Goal: Information Seeking & Learning: Learn about a topic

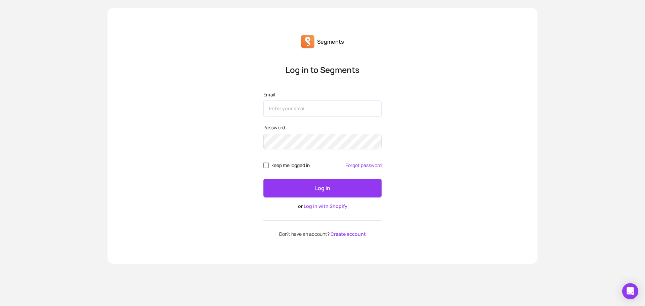
type input "[EMAIL_ADDRESS][DOMAIN_NAME]"
click at [300, 165] on span "keep me logged in" at bounding box center [291, 165] width 38 height 5
click at [269, 165] on input "keep me logged in" at bounding box center [266, 165] width 5 height 5
checkbox input "true"
click at [326, 189] on p "Log in" at bounding box center [322, 188] width 15 height 8
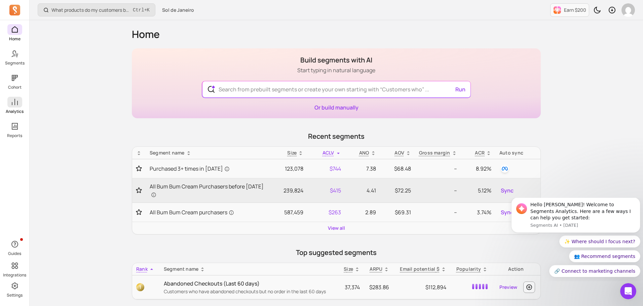
click at [16, 108] on link "Analytics" at bounding box center [14, 105] width 29 height 17
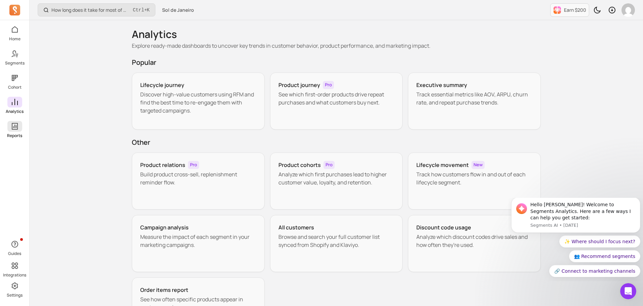
click at [18, 130] on icon at bounding box center [15, 126] width 8 height 8
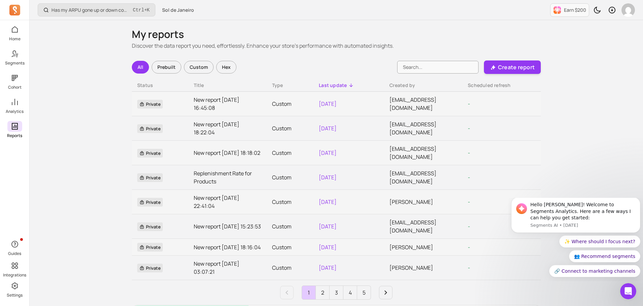
click at [17, 115] on div "Home Segments Cohort Analytics Reports" at bounding box center [14, 81] width 29 height 114
click at [15, 106] on icon at bounding box center [15, 102] width 8 height 8
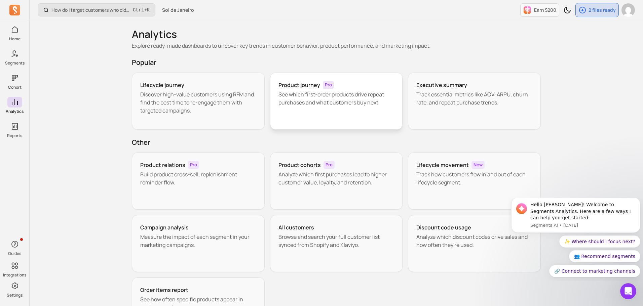
click at [290, 94] on p "See which first-order products drive repeat purchases and what customers buy ne…" at bounding box center [336, 98] width 116 height 16
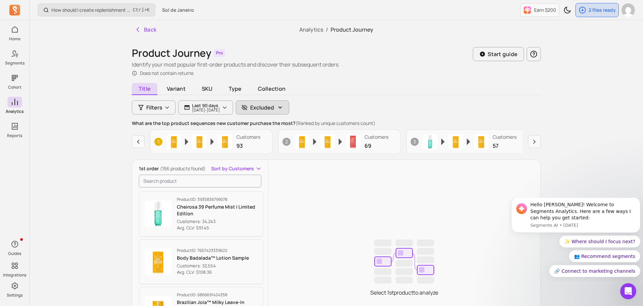
click at [283, 108] on icon "button" at bounding box center [280, 107] width 7 height 7
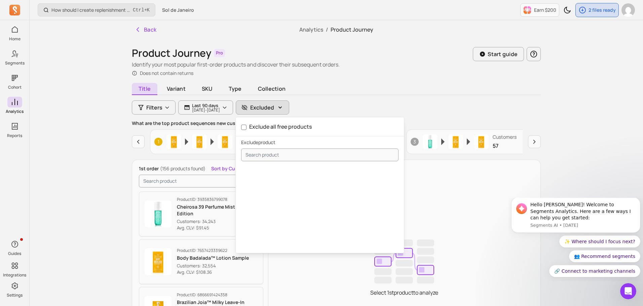
click at [284, 125] on label "Exclude all free products" at bounding box center [276, 126] width 71 height 7
click at [246, 125] on input "Exclude all free products" at bounding box center [243, 127] width 5 height 5
checkbox input "true"
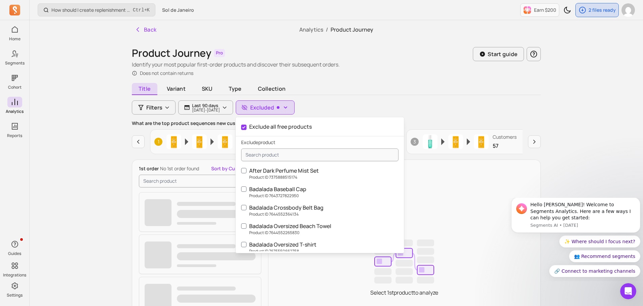
click at [386, 102] on div "Title Variant SKU Type Collection Filters Last 90 days [DATE] - [DATE] Excluded…" at bounding box center [336, 245] width 409 height 321
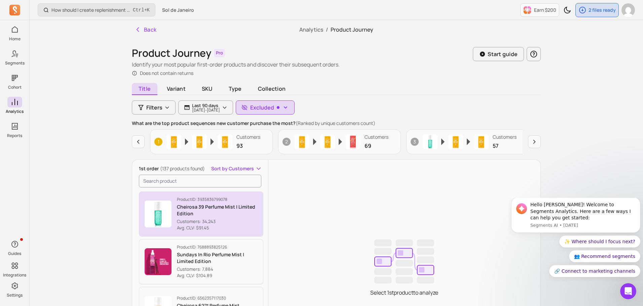
click at [235, 224] on p "Customers: 34,243" at bounding box center [217, 222] width 81 height 7
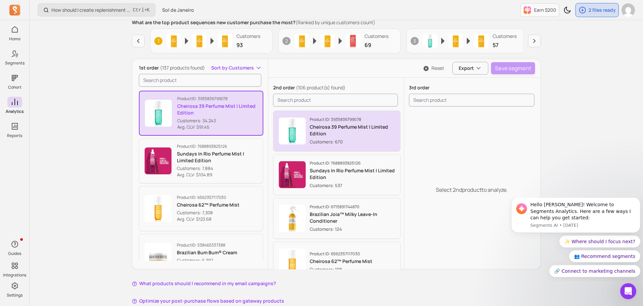
click at [353, 125] on p "Cheirosa 39 Perfume Mist | Limited Edition" at bounding box center [352, 130] width 85 height 13
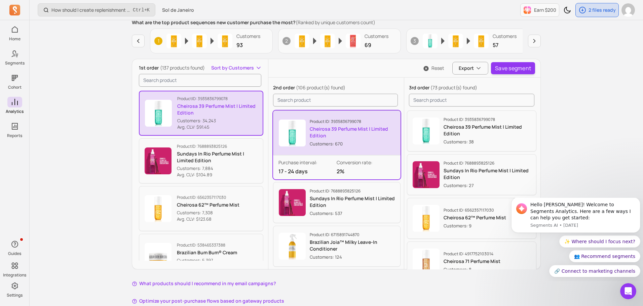
click at [322, 140] on div "Product ID: 3935836799078 Cheirosa 39 Perfume Mist | Limited Edition Customers:…" at bounding box center [352, 133] width 85 height 28
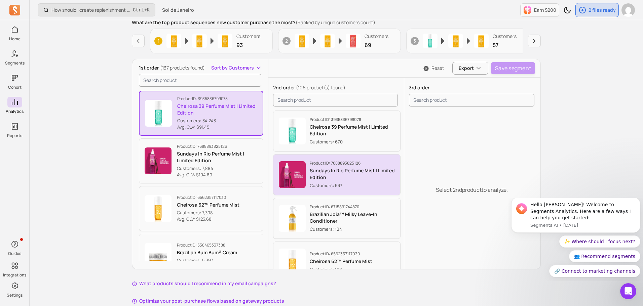
click at [330, 171] on p "Sundays In Rio Perfume Mist | Limited Edition" at bounding box center [352, 173] width 85 height 13
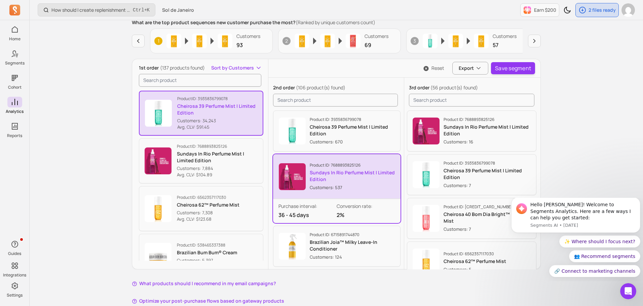
click at [343, 176] on p "Sundays In Rio Perfume Mist | Limited Edition" at bounding box center [352, 175] width 85 height 13
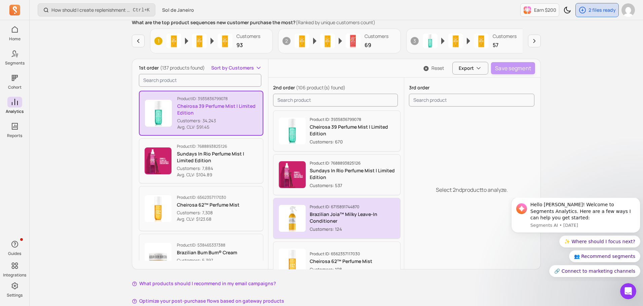
click at [332, 207] on p "Product ID: 6715891744870" at bounding box center [352, 206] width 85 height 5
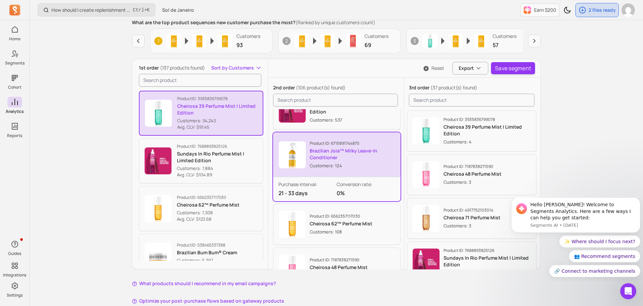
scroll to position [67, 0]
click at [330, 142] on p "Product ID: 6715891744870" at bounding box center [352, 141] width 85 height 5
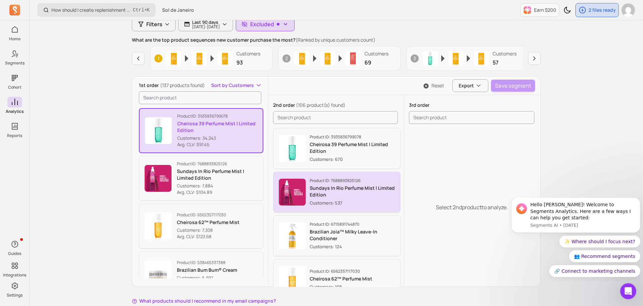
scroll to position [67, 0]
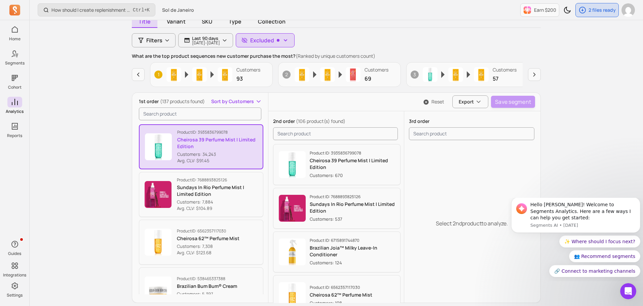
click at [228, 101] on span "Sort by Customers" at bounding box center [232, 101] width 43 height 7
click at [228, 101] on span "Sort by Customers" at bounding box center [233, 101] width 43 height 7
click at [107, 119] on div "How should I create replenishment flows? Ctrl + K Sol de Janeiro Earn $200 2 fi…" at bounding box center [336, 151] width 613 height 436
click at [88, 125] on div "How should I create replenishment flows? Ctrl + K Sol de Janeiro Earn $200 2 fi…" at bounding box center [336, 151] width 613 height 436
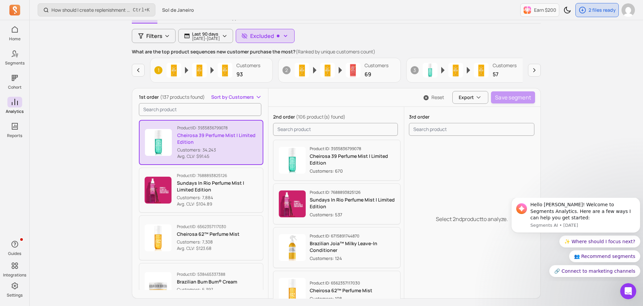
scroll to position [101, 0]
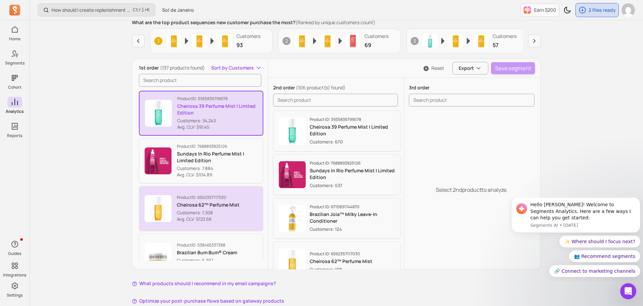
drag, startPoint x: 120, startPoint y: 138, endPoint x: 259, endPoint y: 195, distance: 150.3
click at [120, 138] on div "How should I create replenishment flows? Ctrl + K Sol de Janeiro Earn $200 2 fi…" at bounding box center [336, 117] width 613 height 436
